Goal: Transaction & Acquisition: Purchase product/service

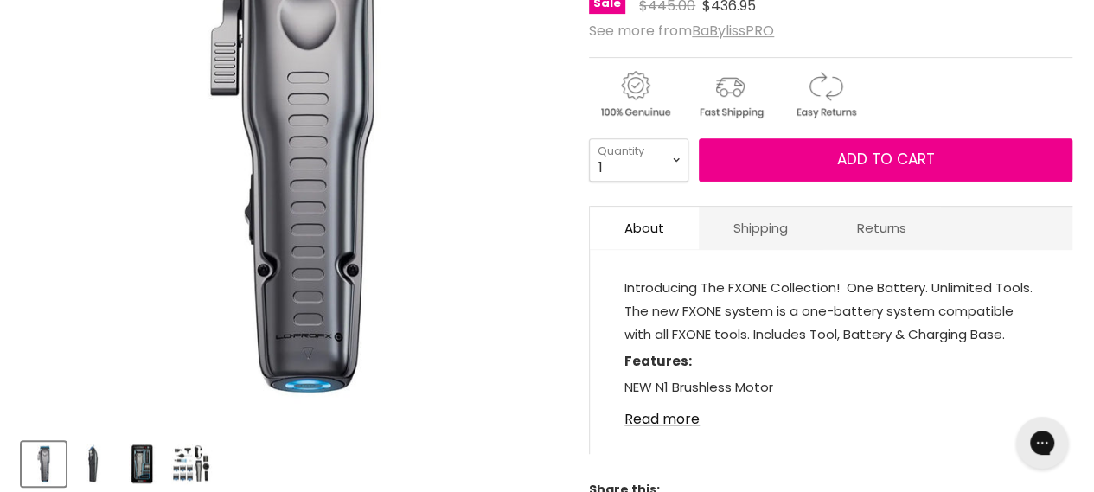
scroll to position [433, 0]
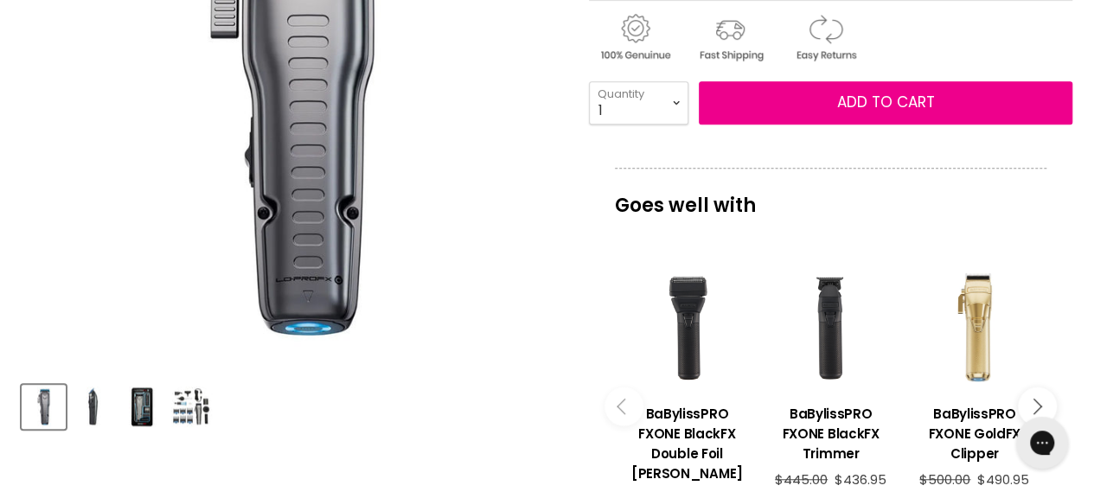
click at [204, 402] on img "Product thumbnails" at bounding box center [191, 407] width 41 height 41
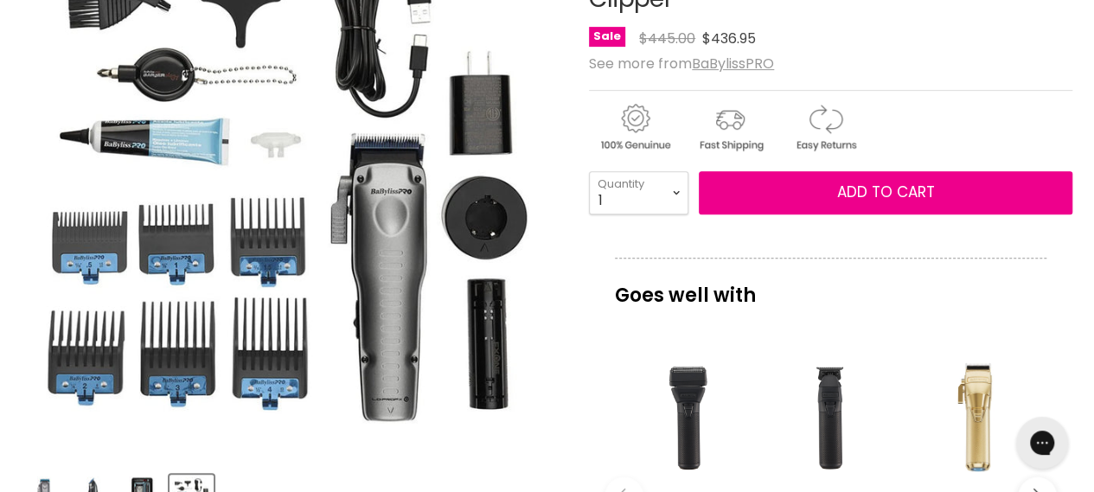
scroll to position [0, 0]
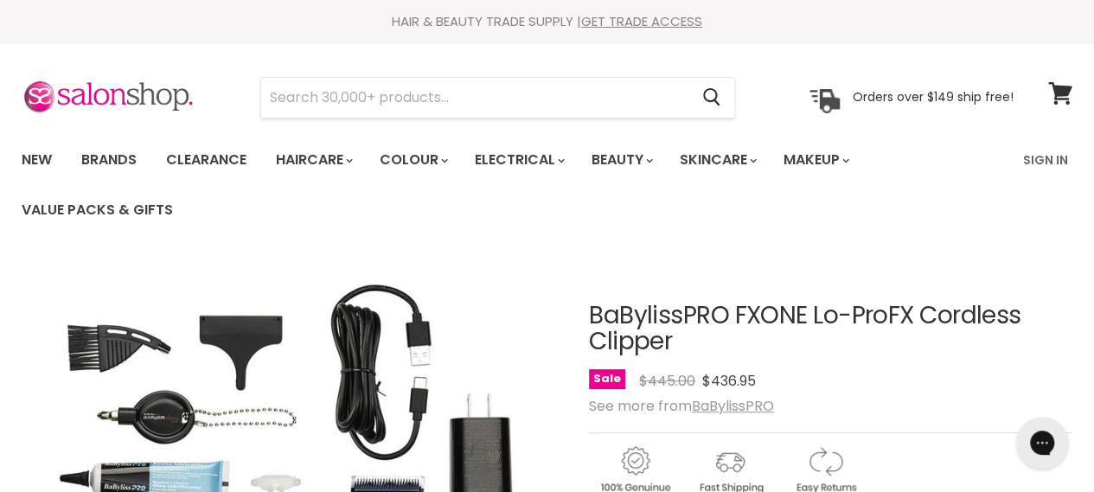
click at [200, 157] on link "Clearance" at bounding box center [206, 160] width 106 height 36
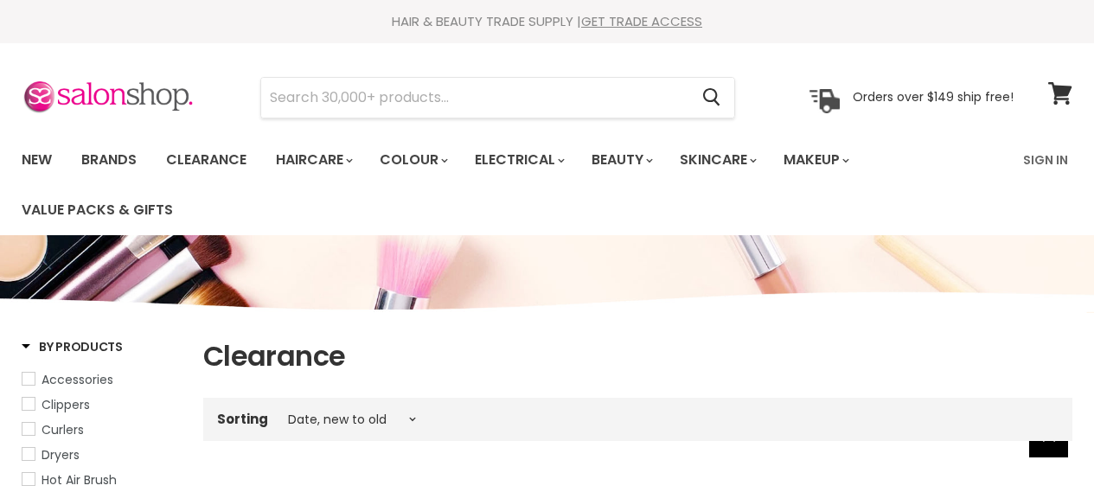
select select "created-descending"
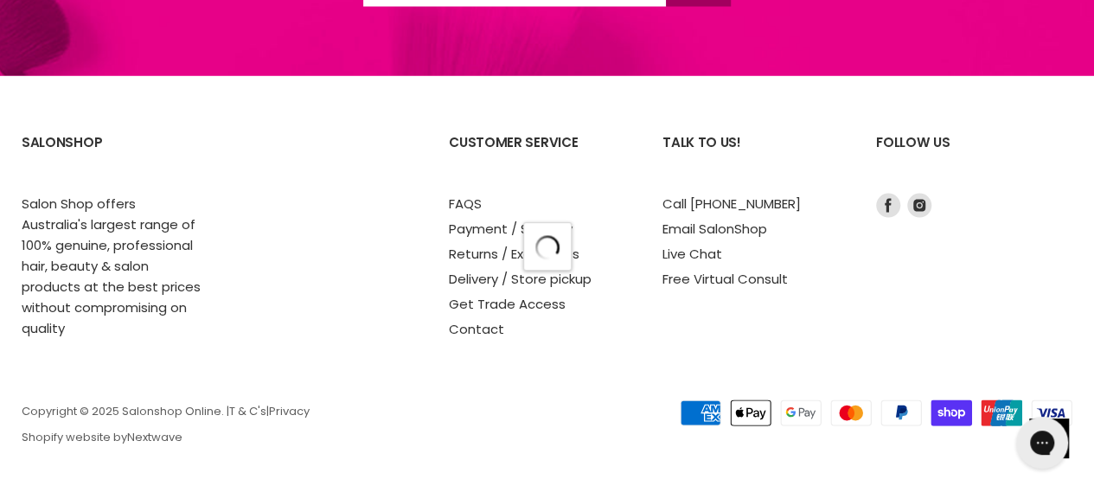
select select "created-descending"
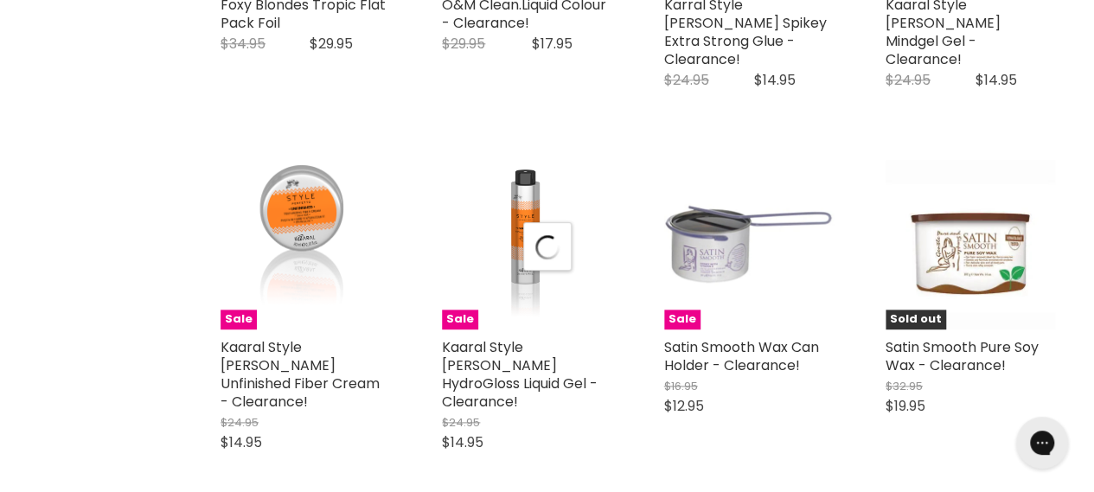
select select "created-descending"
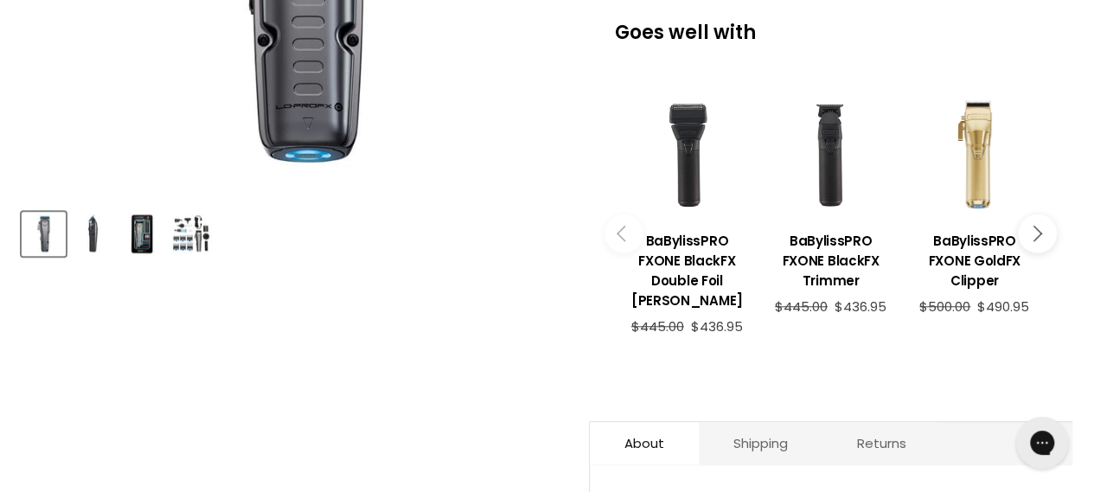
click at [659, 291] on link "BaBylissPRO FXONE BlackFX Double Foil [PERSON_NAME]" at bounding box center [687, 268] width 126 height 101
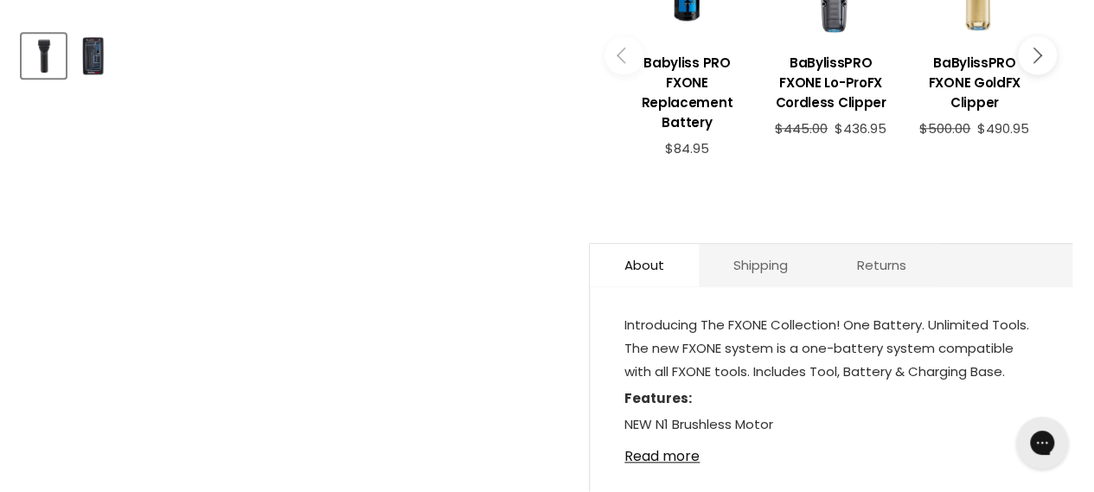
scroll to position [692, 0]
